Goal: Task Accomplishment & Management: Manage account settings

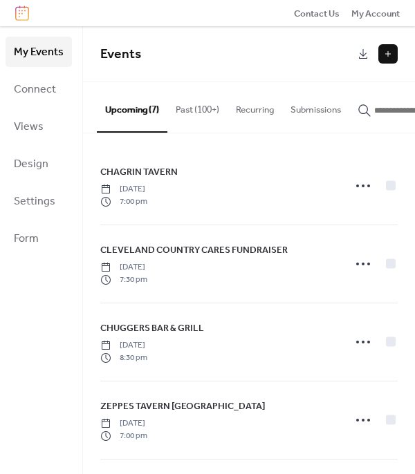
click at [204, 112] on button "Past (100+)" at bounding box center [197, 106] width 60 height 48
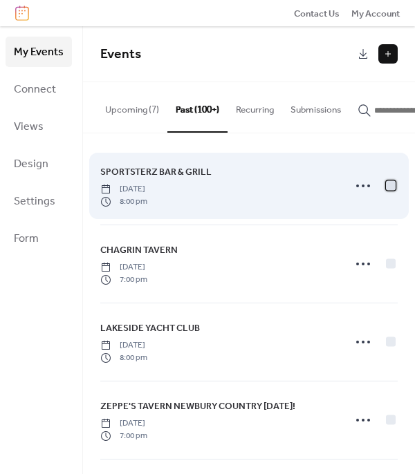
click at [387, 187] on div at bounding box center [391, 186] width 10 height 10
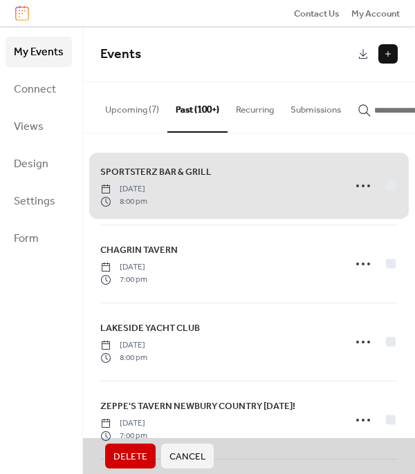
click at [115, 455] on span "Delete" at bounding box center [130, 457] width 34 height 14
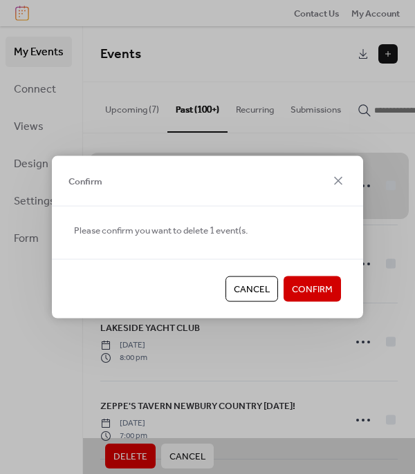
click at [320, 295] on span "Confirm" at bounding box center [312, 290] width 41 height 14
